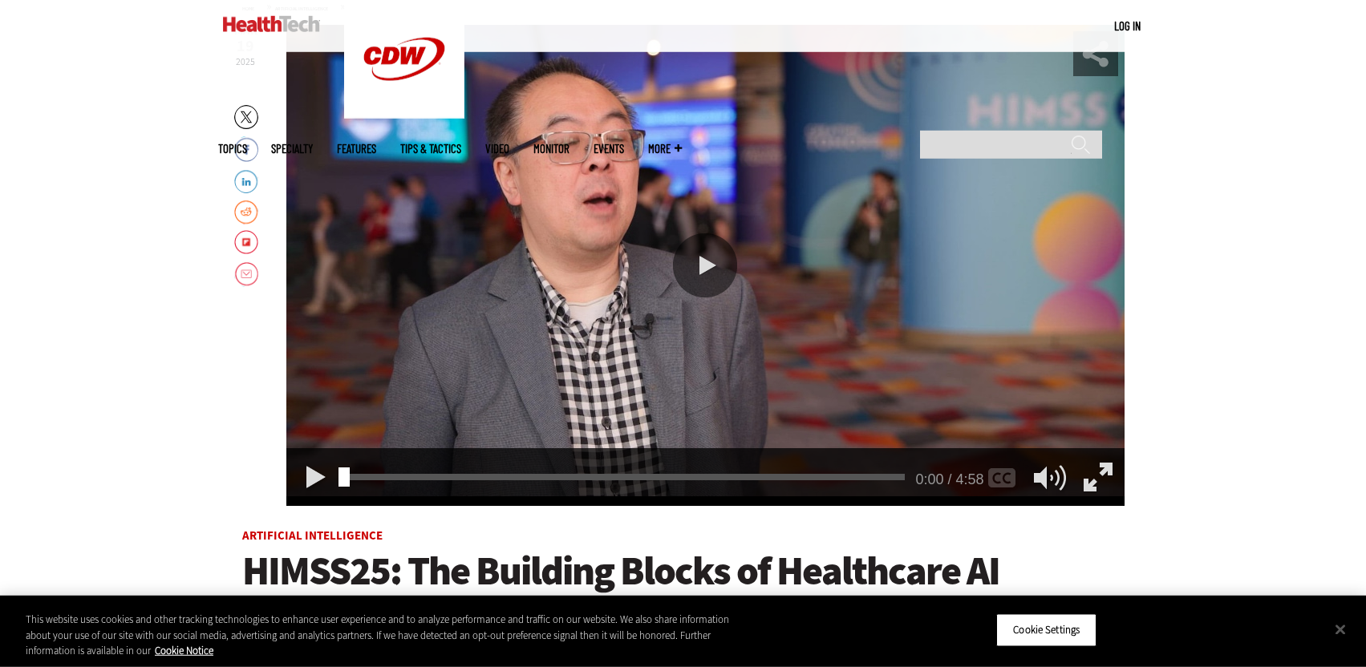
scroll to position [245, 0]
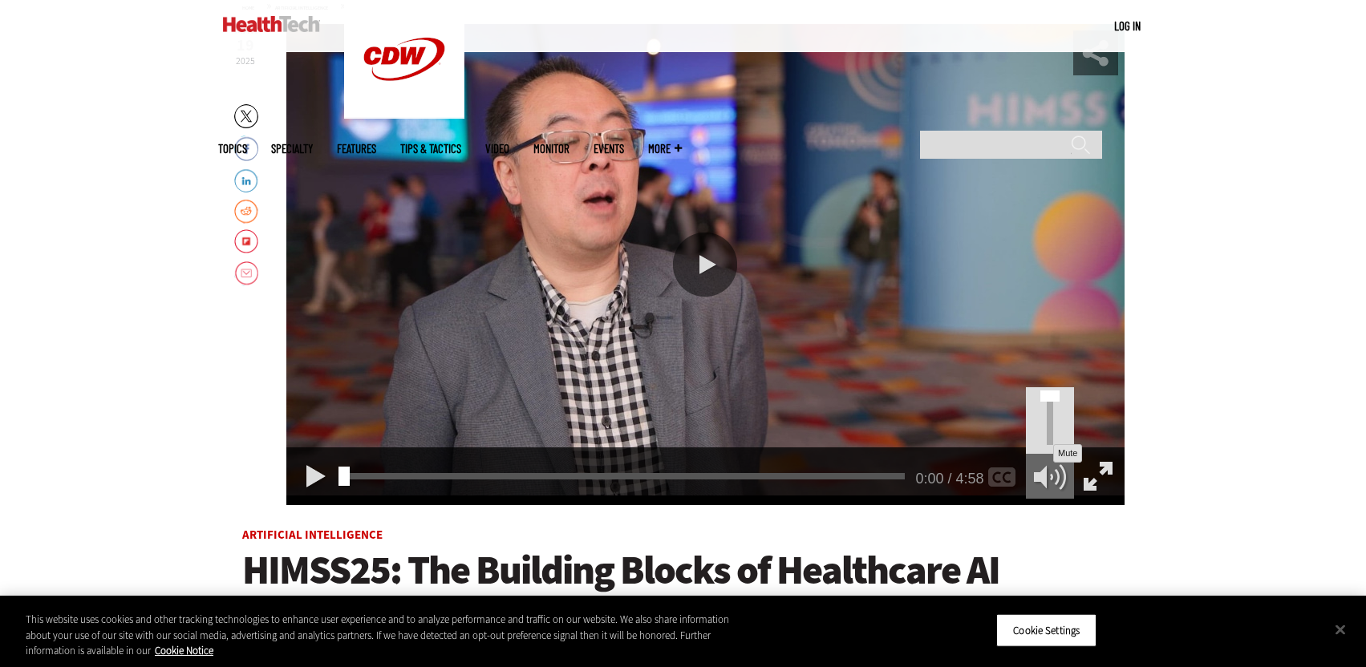
click at [1039, 477] on div "Mute" at bounding box center [1050, 476] width 48 height 45
click at [1043, 480] on div "Unmute" at bounding box center [1050, 476] width 48 height 45
click at [403, 474] on div "0:00" at bounding box center [627, 473] width 567 height 1
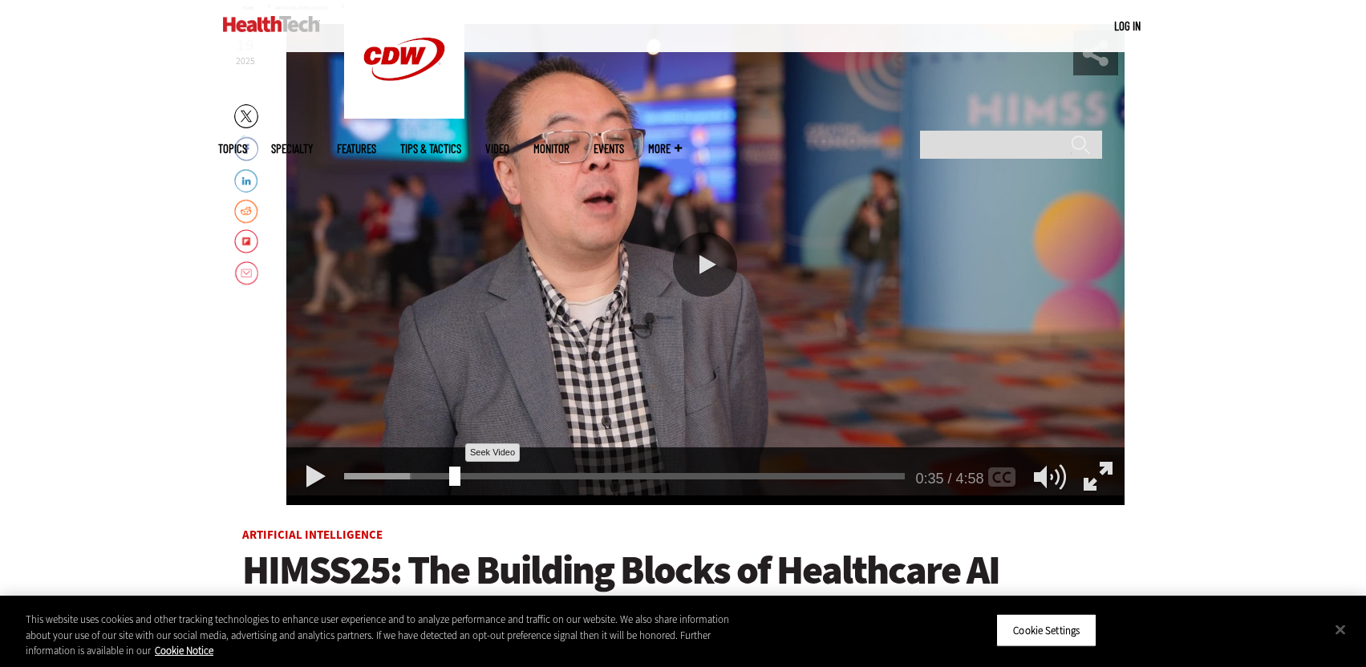
click at [449, 474] on div "0:35" at bounding box center [627, 473] width 567 height 1
click at [486, 474] on div "0:59" at bounding box center [627, 473] width 567 height 1
click at [520, 472] on div "1:18 1:18 / 4:58 AUDIO [Original]" at bounding box center [705, 476] width 838 height 58
click at [523, 474] on div "1:18" at bounding box center [627, 473] width 567 height 1
click at [560, 474] on div "1:38" at bounding box center [627, 473] width 567 height 1
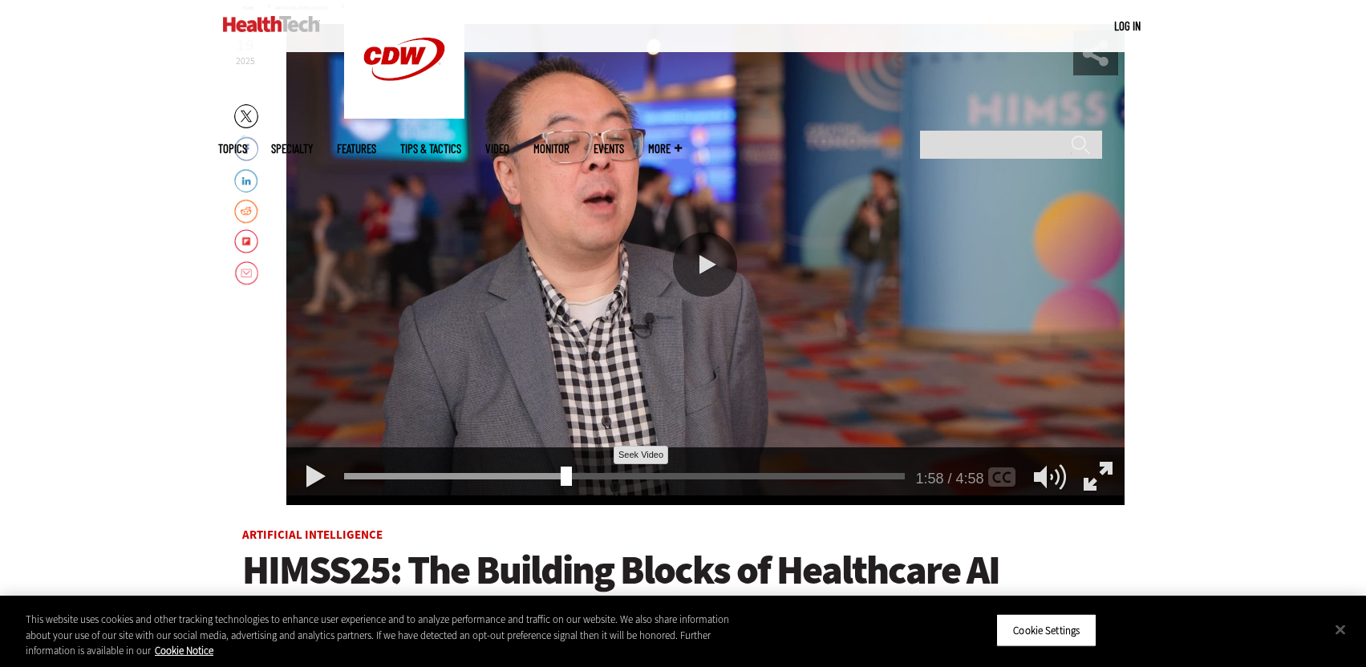
click at [597, 474] on div "1:58" at bounding box center [627, 473] width 567 height 1
click at [626, 474] on div "2:18" at bounding box center [627, 473] width 567 height 1
click at [664, 474] on div "2:33" at bounding box center [627, 473] width 567 height 1
click at [703, 474] on div "2:53" at bounding box center [627, 473] width 567 height 1
click at [751, 473] on div "3:14" at bounding box center [627, 473] width 567 height 1
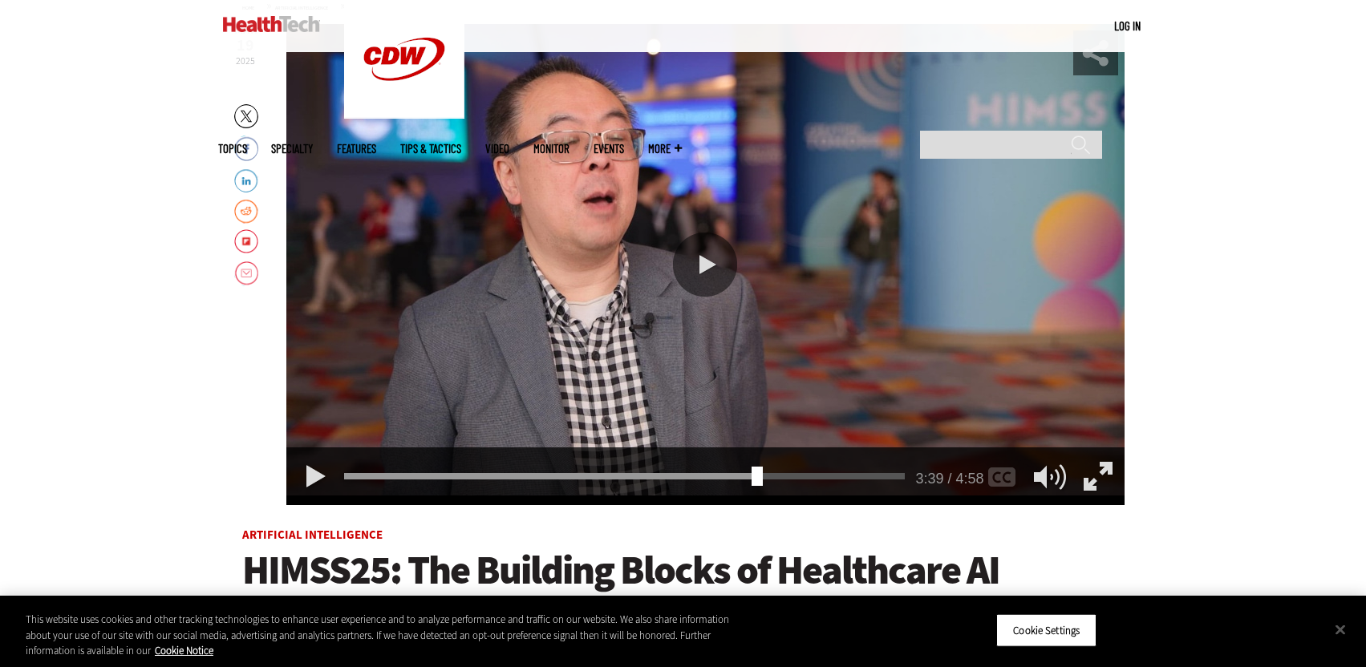
click at [791, 471] on div "3:39 3:39 / 4:58 AUDIO [Original]" at bounding box center [705, 476] width 838 height 58
click at [797, 474] on div "3:39" at bounding box center [627, 473] width 567 height 1
click at [348, 472] on div "4:04 4:04 / 4:58 AUDIO [Original]" at bounding box center [705, 476] width 838 height 58
click at [354, 477] on div "Video viewer" at bounding box center [574, 476] width 460 height 6
drag, startPoint x: 362, startPoint y: 476, endPoint x: 349, endPoint y: 476, distance: 12.8
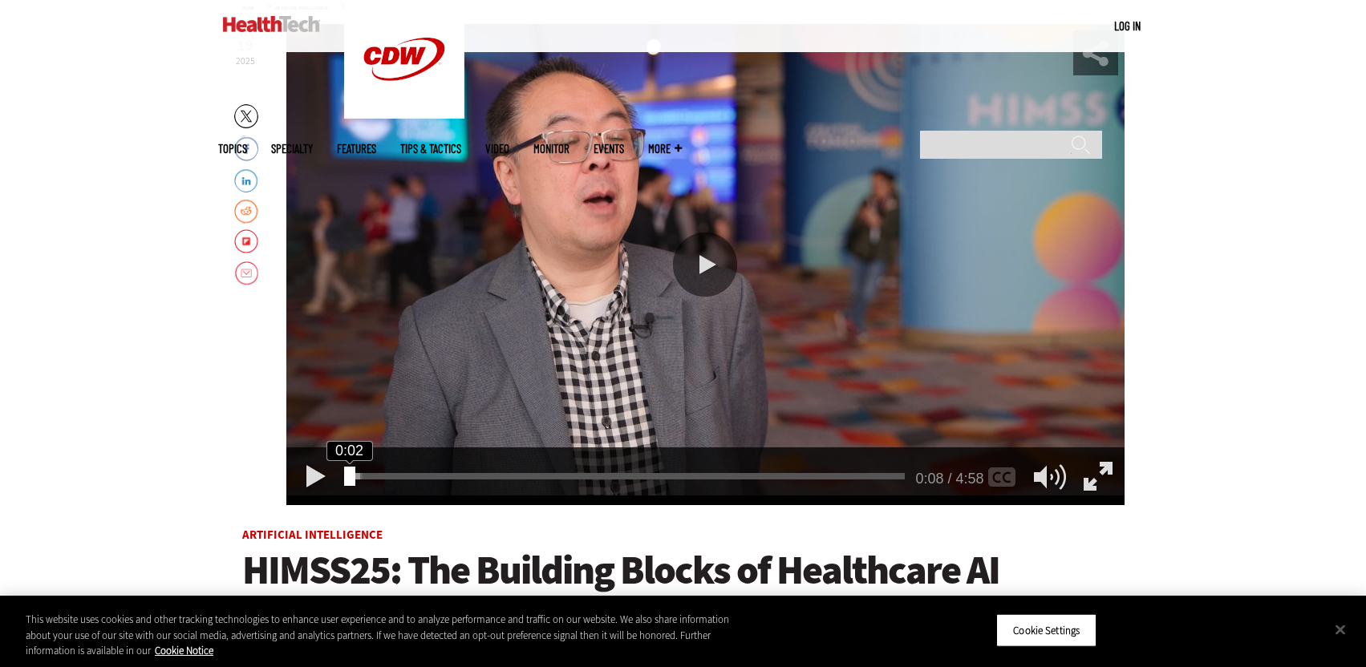
click at [349, 476] on div "Seek Video" at bounding box center [349, 476] width 11 height 19
